Goal: Task Accomplishment & Management: Manage account settings

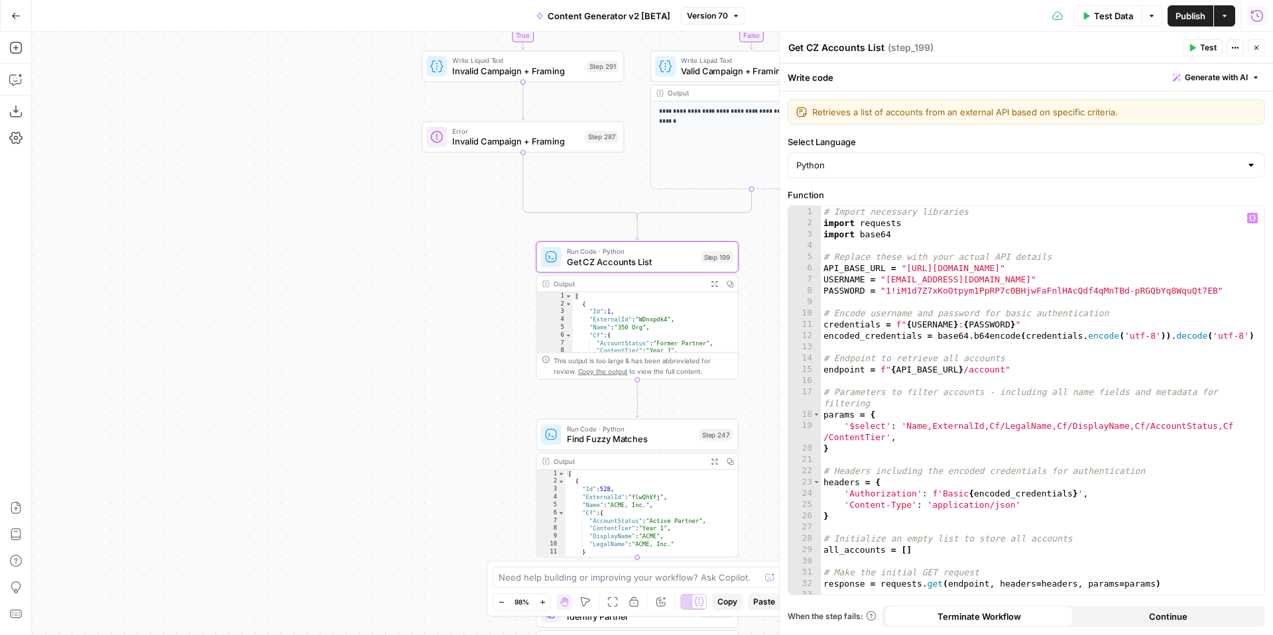
scroll to position [1, 0]
click at [1257, 44] on icon "button" at bounding box center [1257, 48] width 8 height 8
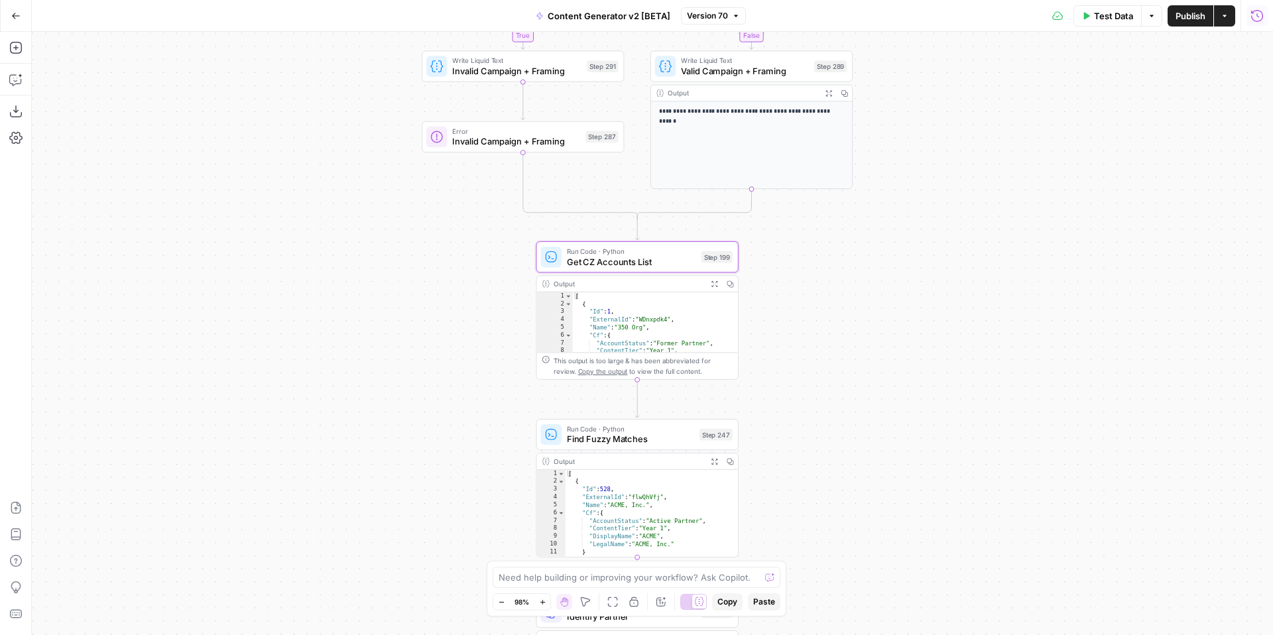
click at [6, 11] on button "Go Back" at bounding box center [16, 16] width 24 height 24
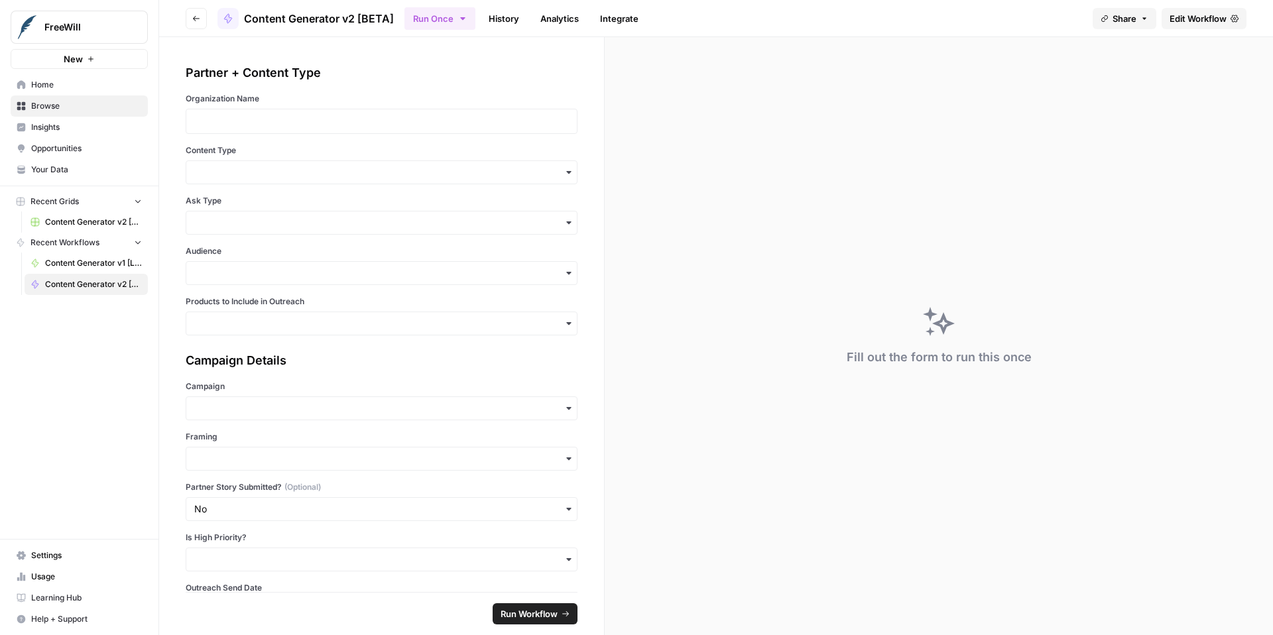
click at [512, 15] on link "History" at bounding box center [504, 18] width 46 height 21
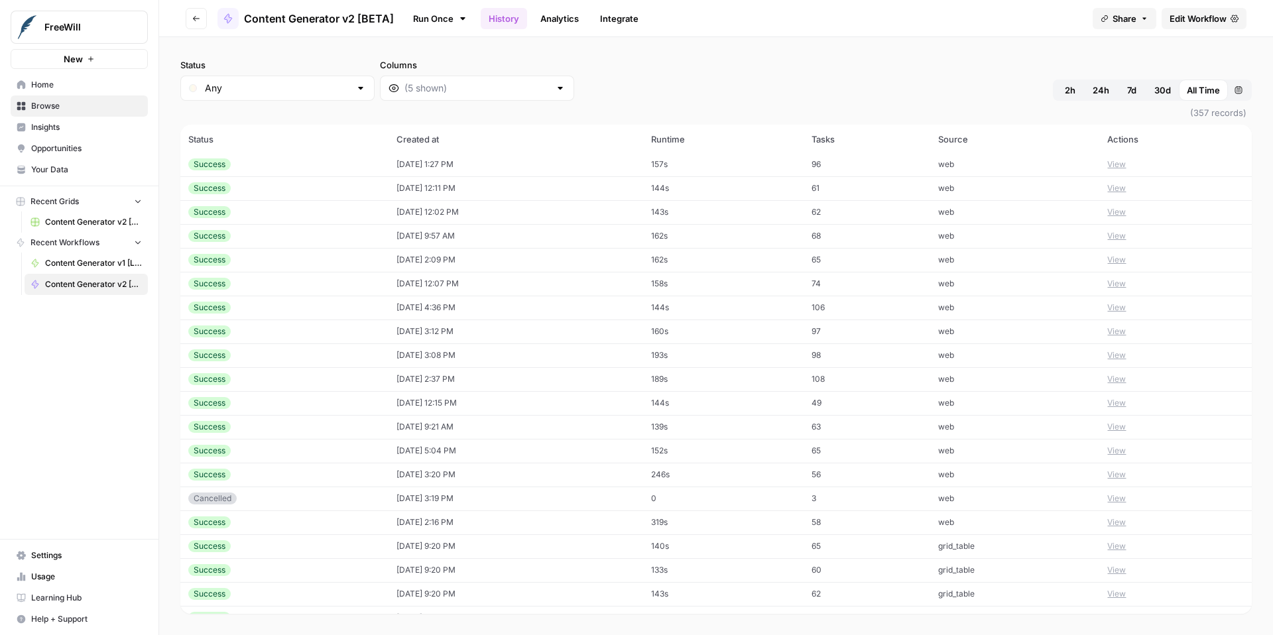
scroll to position [104, 0]
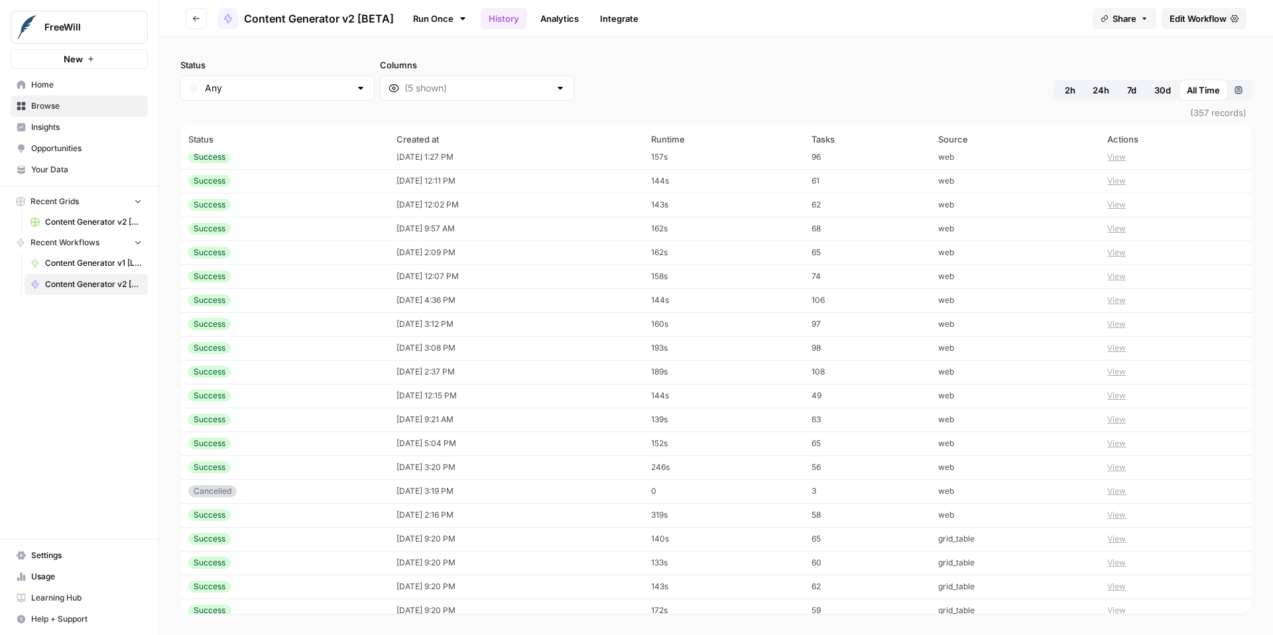
click at [1113, 25] on span "Share" at bounding box center [1125, 18] width 24 height 13
click at [1128, 81] on button "Copy" at bounding box center [1149, 82] width 43 height 13
click at [195, 20] on icon "button" at bounding box center [196, 18] width 7 height 5
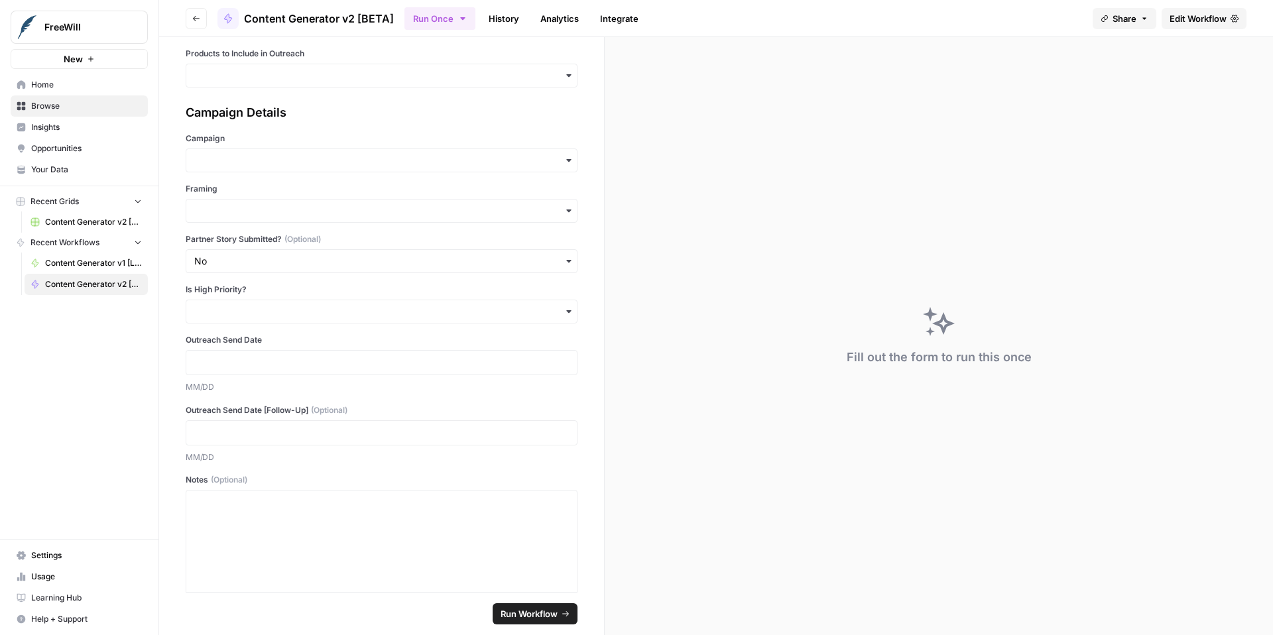
scroll to position [250, 0]
click at [1123, 15] on span "Share" at bounding box center [1125, 18] width 24 height 13
click at [1128, 80] on button "Copy" at bounding box center [1149, 82] width 43 height 13
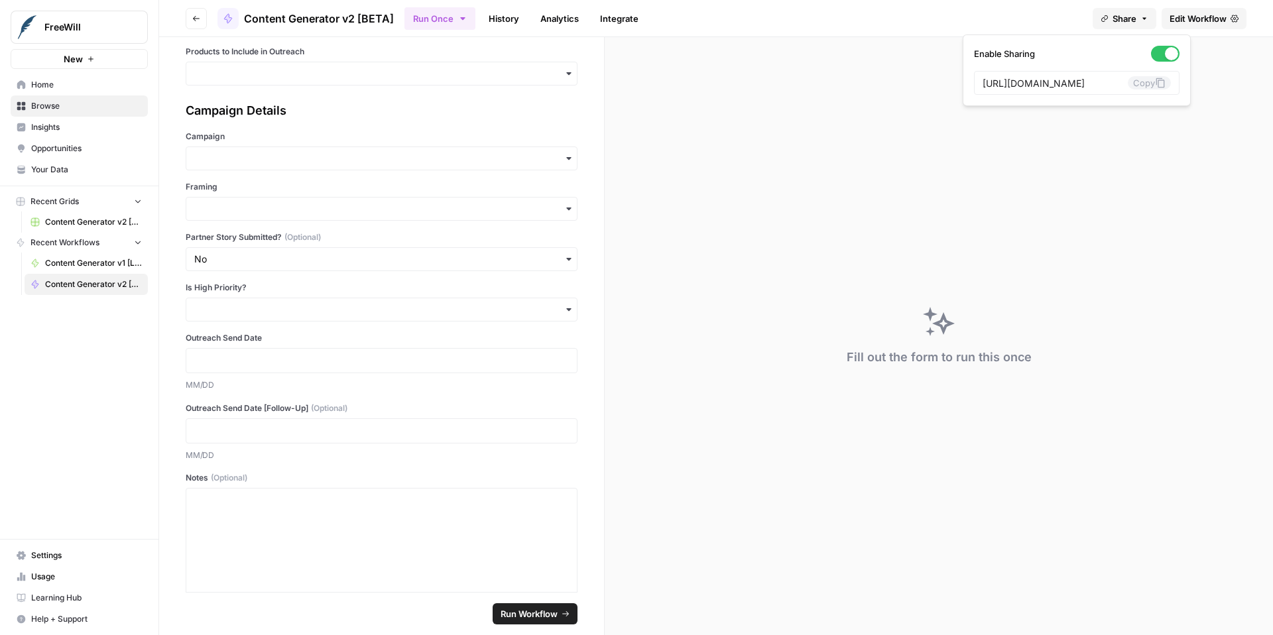
click at [375, 13] on span "Content Generator v2 [BETA]" at bounding box center [319, 19] width 150 height 16
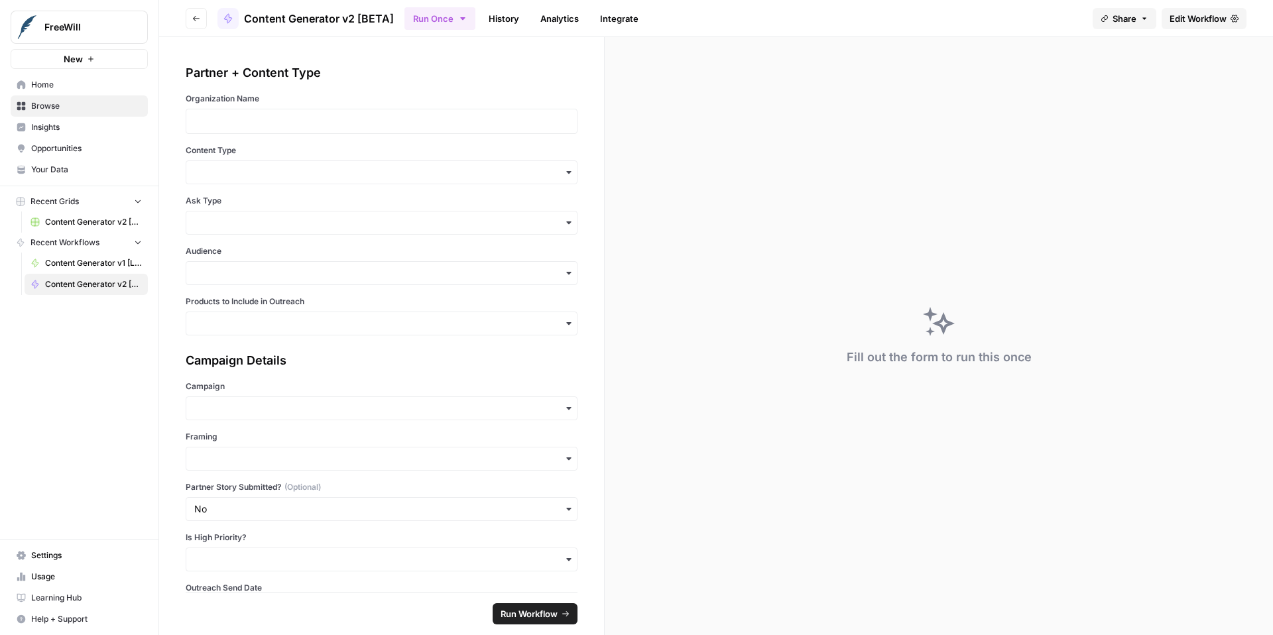
click at [1196, 15] on span "Edit Workflow" at bounding box center [1198, 18] width 57 height 13
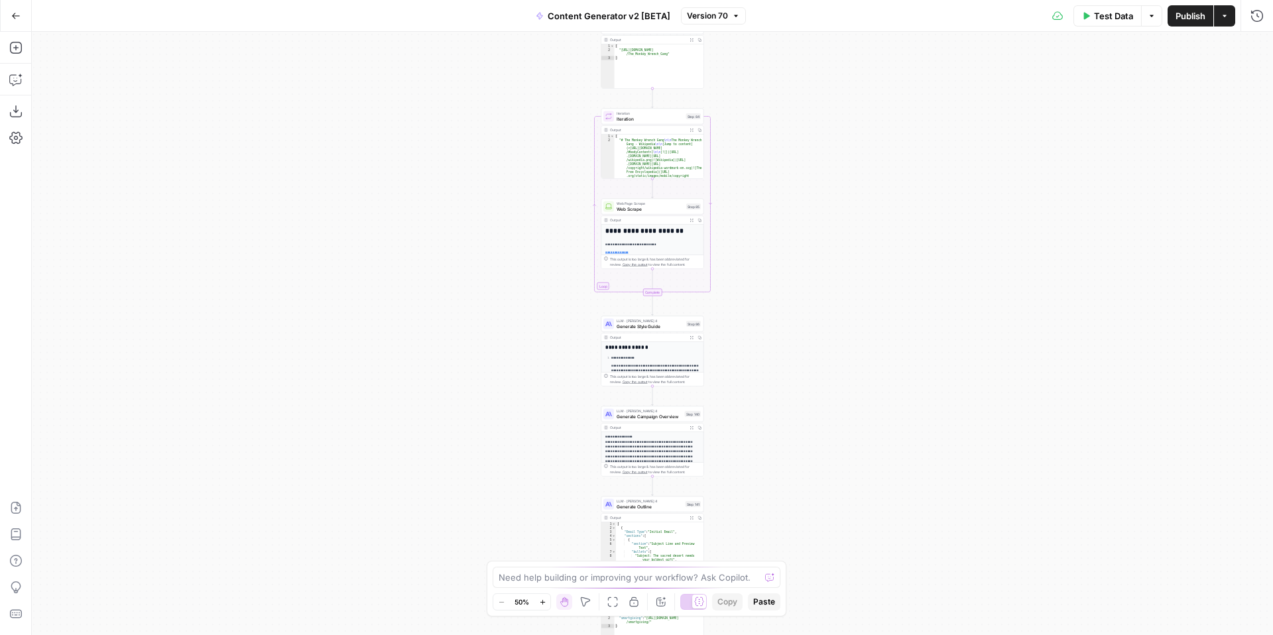
click at [647, 19] on span "Content Generator v2 [BETA]" at bounding box center [609, 15] width 123 height 13
click at [158, 97] on input "Content Generator v2 [BETA]" at bounding box center [179, 99] width 267 height 13
type input "Content Generator v2 [LIVE]"
click at [468, 215] on div "**********" at bounding box center [652, 333] width 1241 height 603
click at [14, 13] on icon "button" at bounding box center [16, 16] width 8 height 6
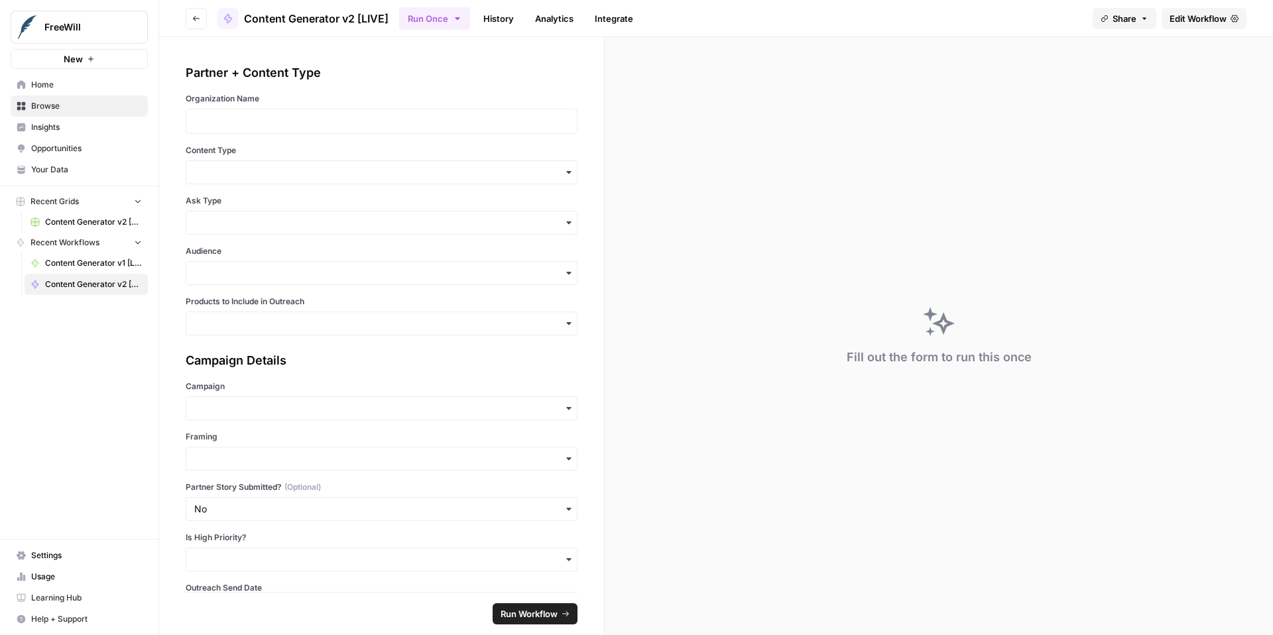
click at [80, 260] on span "Content Generator v1 [LIVE]" at bounding box center [93, 263] width 97 height 12
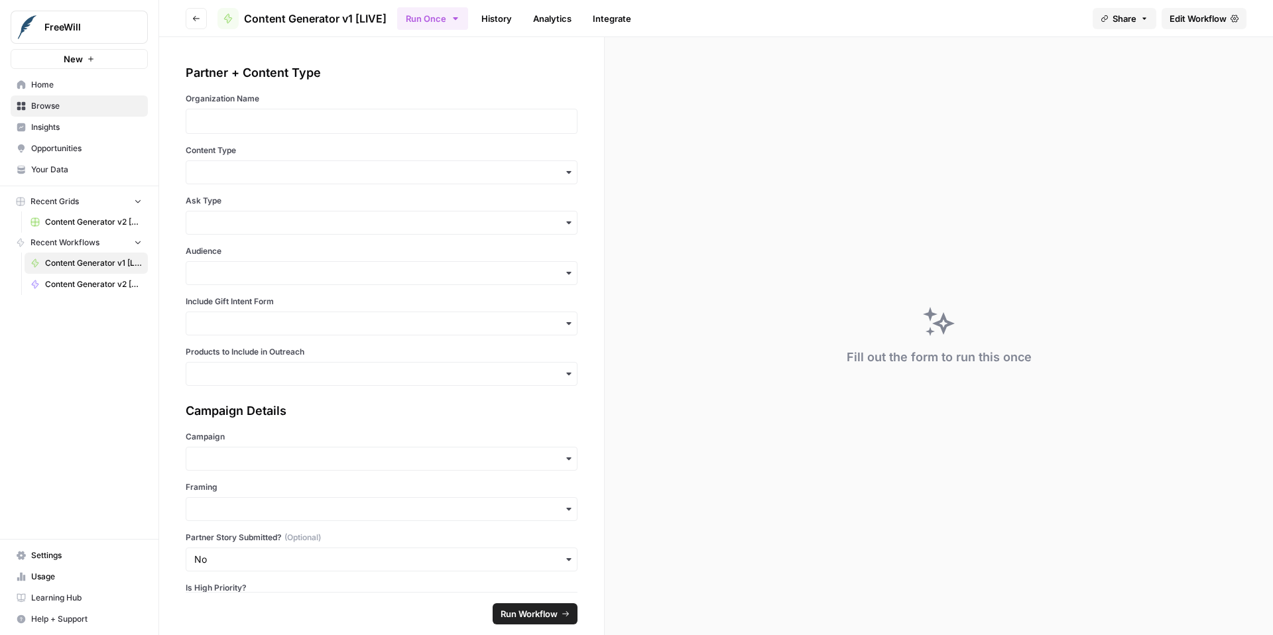
click at [361, 13] on span "Content Generator v1 [LIVE]" at bounding box center [315, 19] width 143 height 16
click at [1196, 17] on span "Edit Workflow" at bounding box center [1198, 18] width 57 height 13
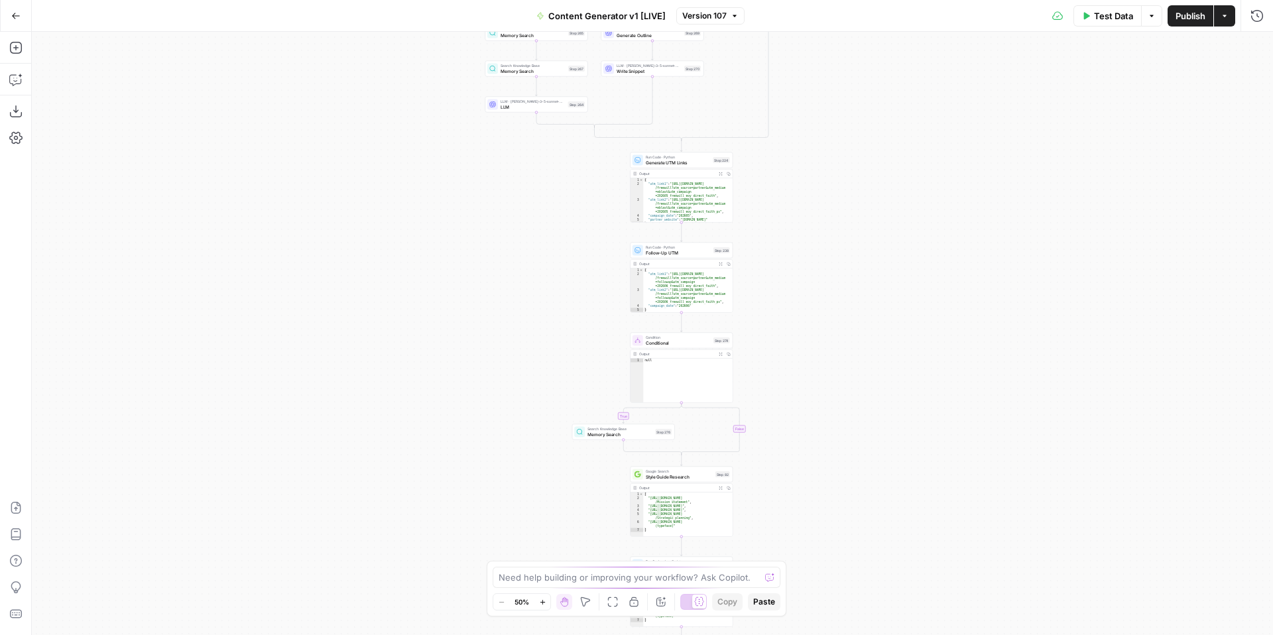
click at [574, 13] on span "Content Generator v1 [LIVE]" at bounding box center [606, 15] width 117 height 13
click at [155, 101] on input "Content Generator v1 [LIVE]" at bounding box center [179, 99] width 267 height 13
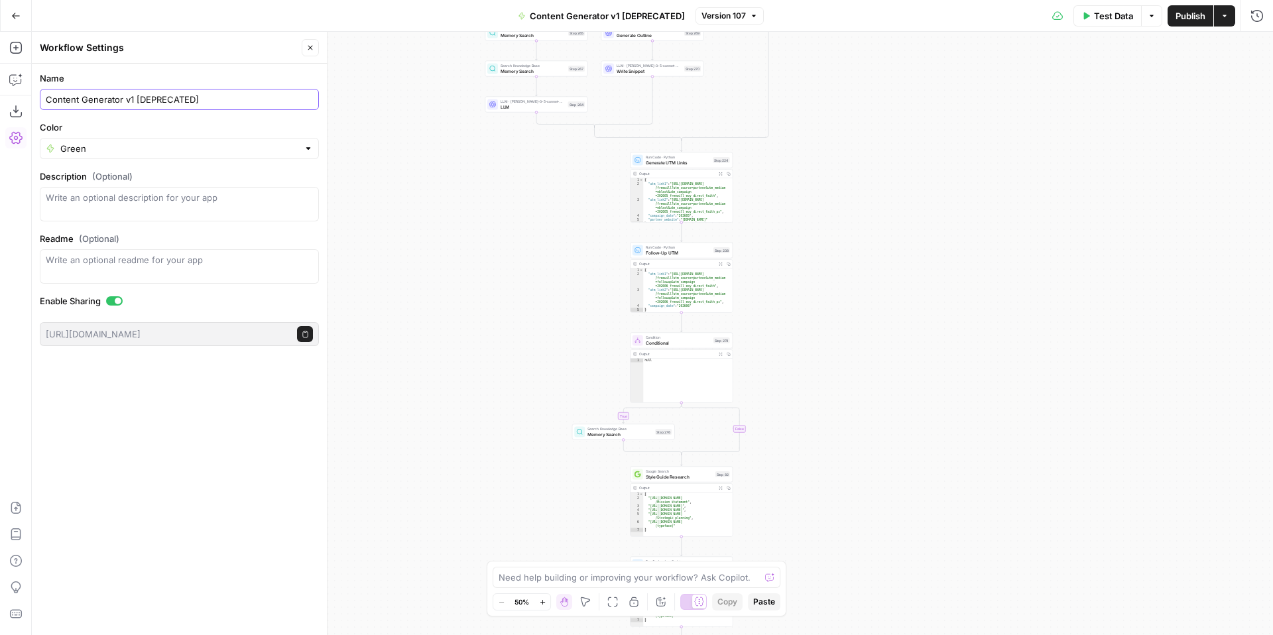
type input "Content Generator v1 [DEPRECATED]"
click at [161, 52] on div "Workflow Settings" at bounding box center [169, 47] width 258 height 13
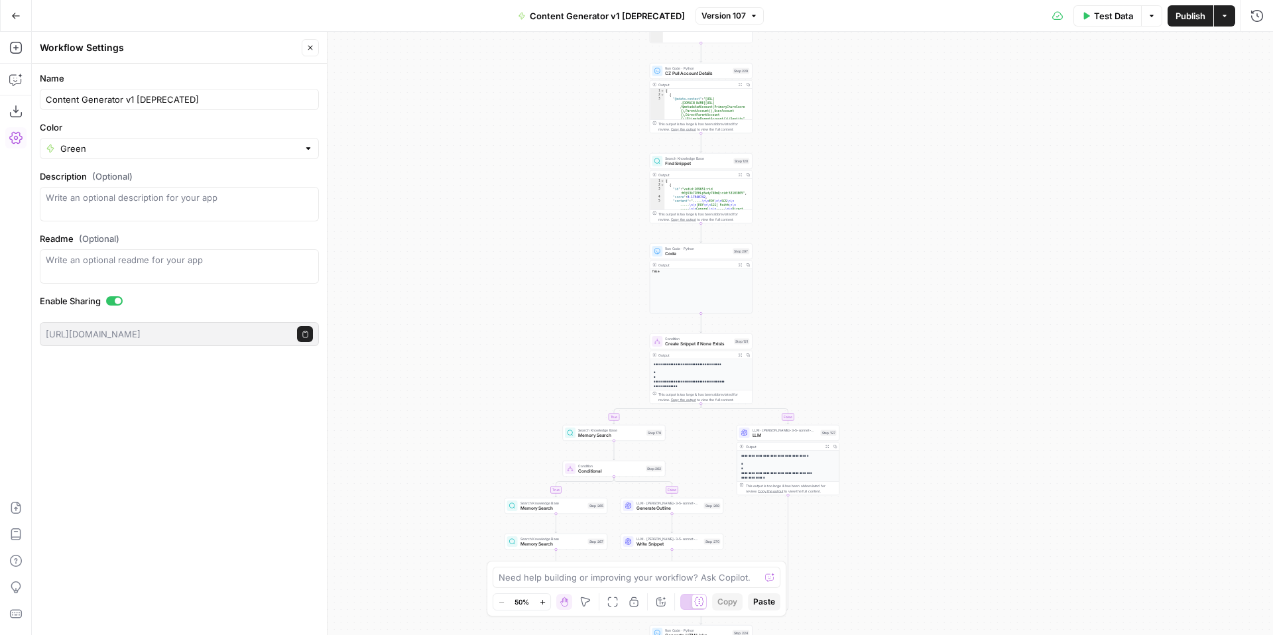
click at [20, 18] on icon "button" at bounding box center [15, 15] width 9 height 9
